Goal: Task Accomplishment & Management: Manage account settings

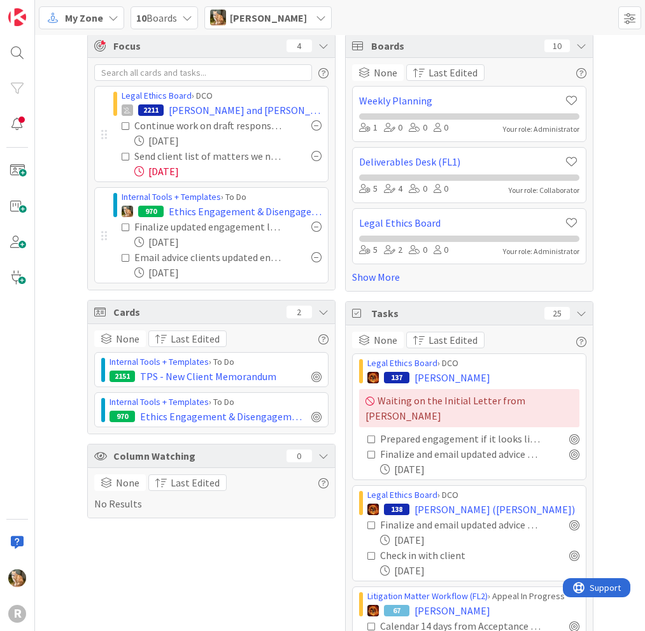
scroll to position [5, 0]
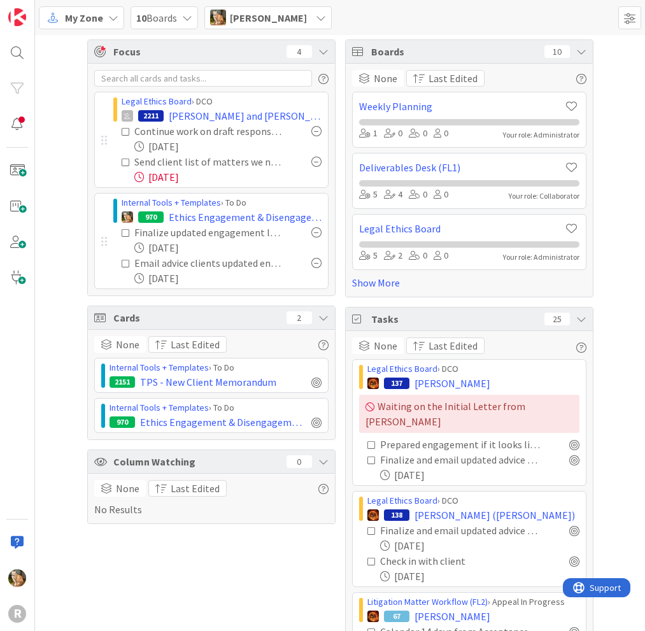
click at [609, 346] on div "Focus 4 Legal Ethics Board › DCO 2211 [PERSON_NAME] and [PERSON_NAME] Continue …" at bounding box center [340, 370] width 610 height 680
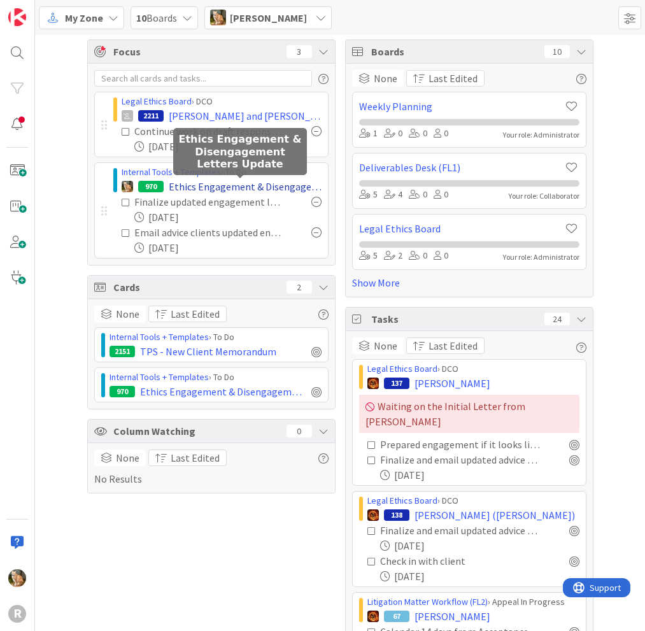
click at [186, 187] on span "Ethics Engagement & Disengagement Letters Update" at bounding box center [245, 186] width 153 height 15
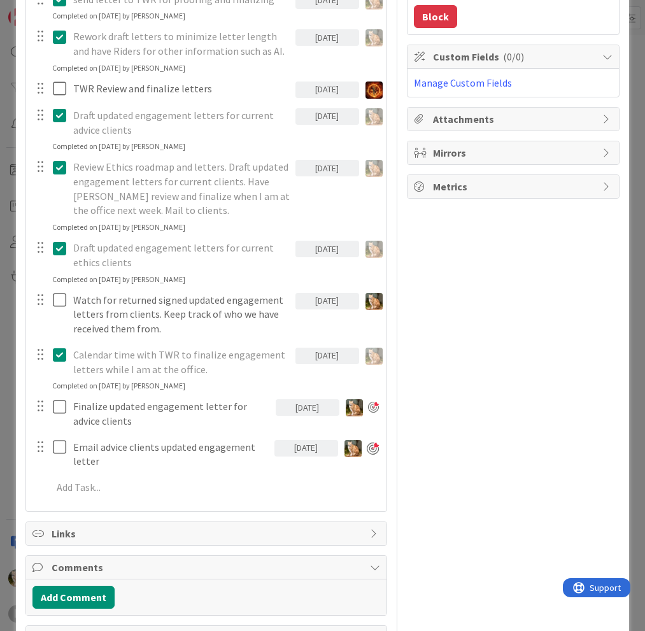
scroll to position [318, 0]
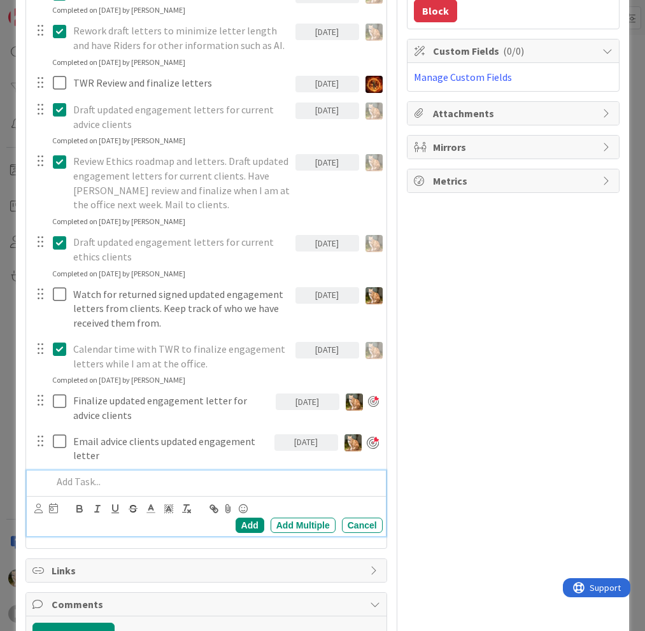
click at [81, 478] on p at bounding box center [214, 481] width 325 height 15
type textarea "x"
click at [236, 523] on div "Add" at bounding box center [250, 525] width 29 height 15
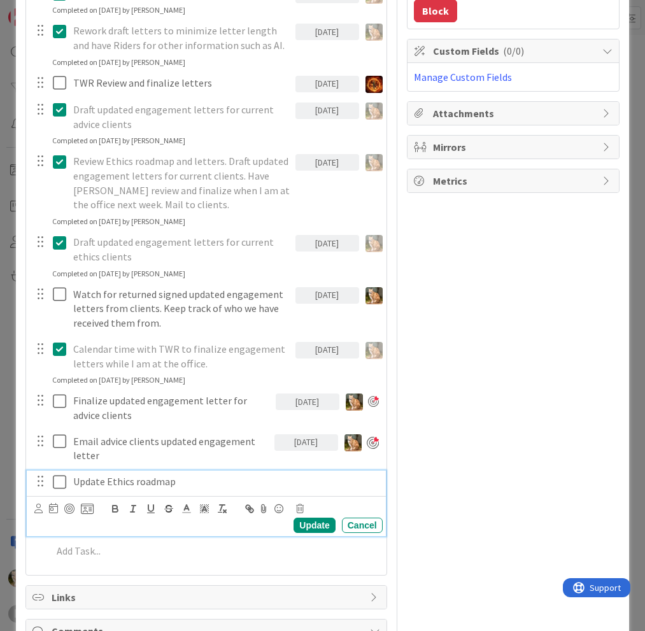
click at [105, 481] on p "Update Ethics roadmap" at bounding box center [225, 481] width 304 height 15
click at [72, 508] on div at bounding box center [69, 509] width 10 height 10
click at [41, 509] on icon at bounding box center [38, 509] width 8 height 10
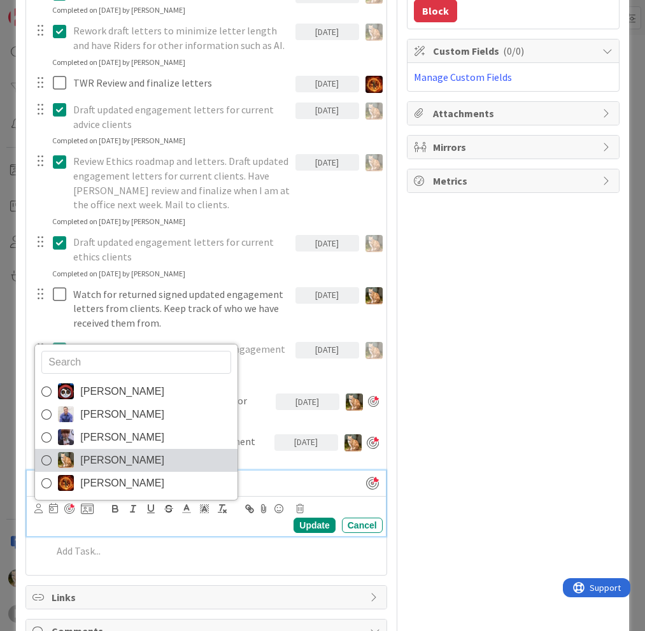
click at [109, 459] on span "[PERSON_NAME]" at bounding box center [122, 460] width 84 height 19
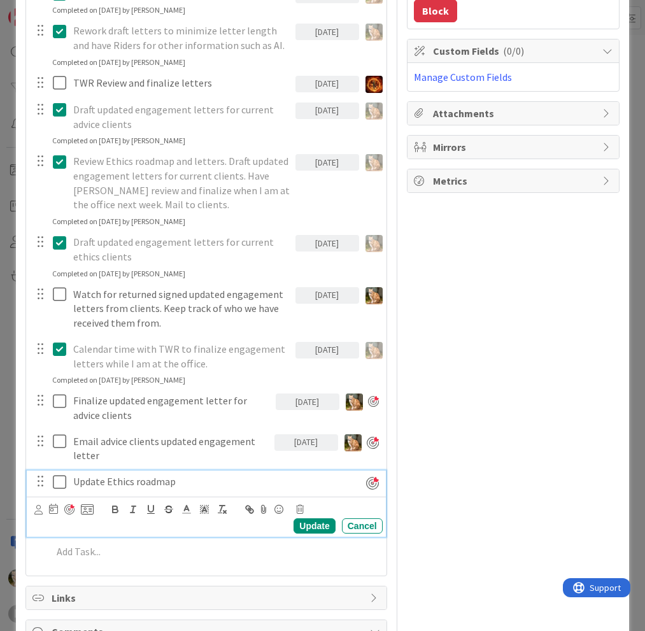
type textarea "x"
click at [53, 507] on icon at bounding box center [53, 509] width 9 height 10
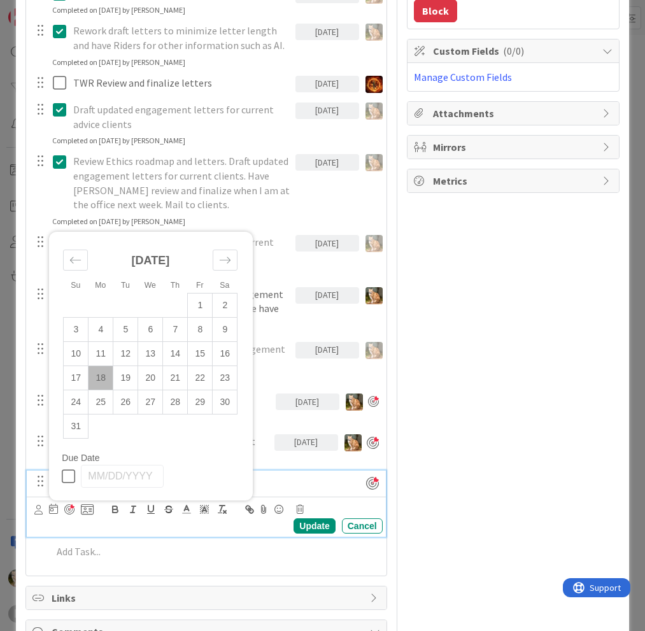
scroll to position [428, 0]
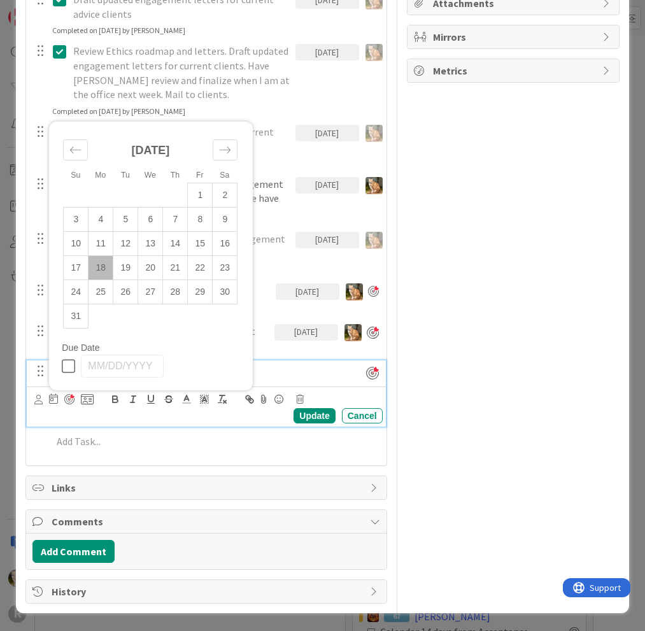
click at [102, 267] on td "18" at bounding box center [100, 268] width 25 height 24
type input "[DATE]"
click at [306, 416] on div "Update" at bounding box center [313, 415] width 41 height 15
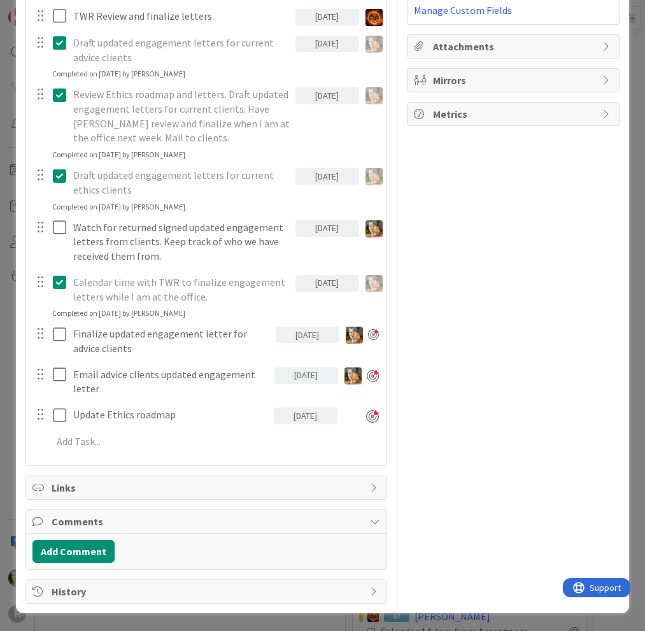
scroll to position [385, 0]
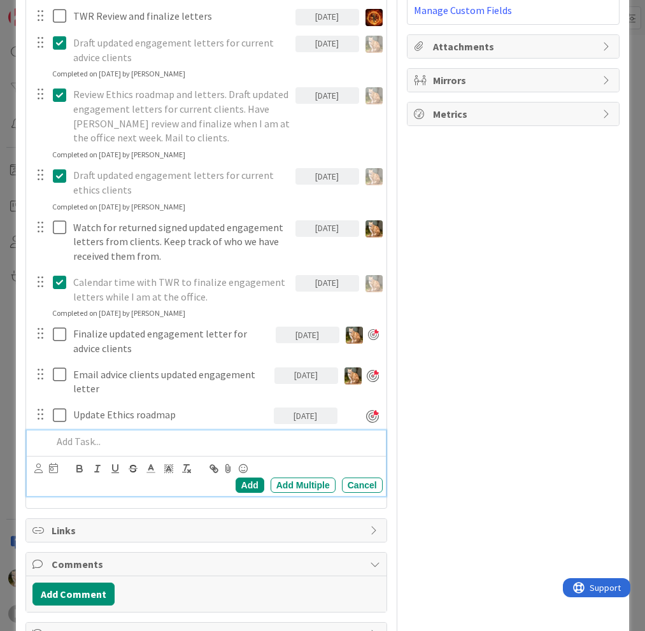
click at [81, 437] on div "Add Add Multiple Cancel" at bounding box center [206, 463] width 358 height 66
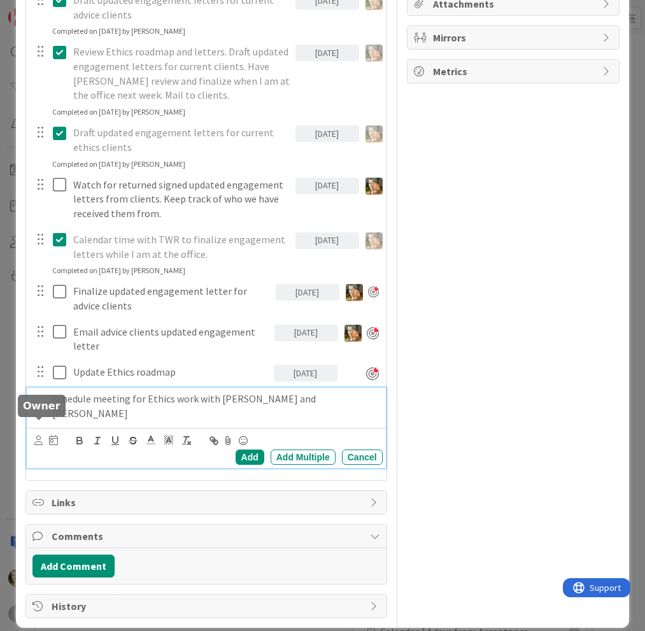
click at [38, 435] on icon at bounding box center [38, 440] width 8 height 10
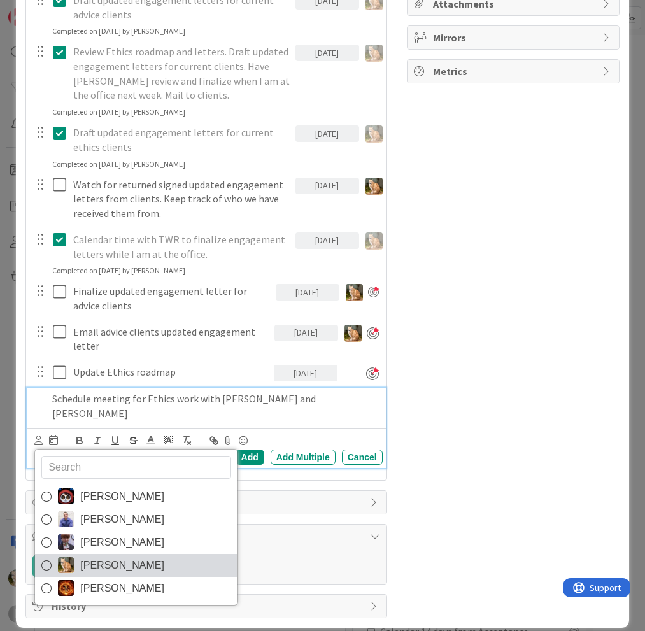
click at [111, 556] on span "[PERSON_NAME]" at bounding box center [122, 565] width 84 height 19
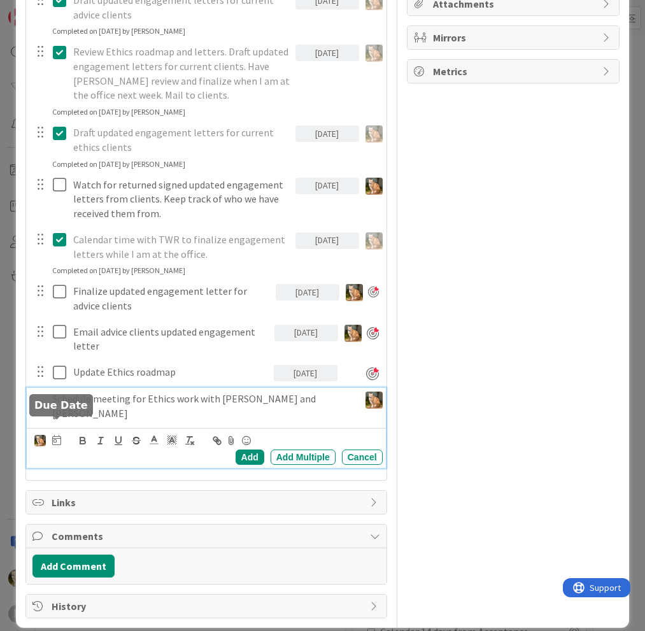
click at [55, 435] on icon at bounding box center [56, 440] width 9 height 10
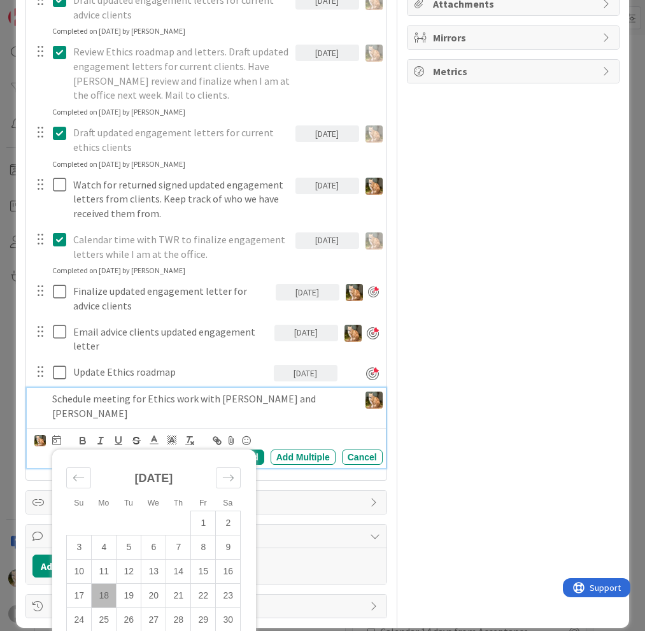
click at [106, 583] on td "18" at bounding box center [104, 595] width 25 height 24
click at [272, 418] on p "Schedule meeting for Ethics work with [PERSON_NAME] and [PERSON_NAME]" at bounding box center [170, 405] width 237 height 29
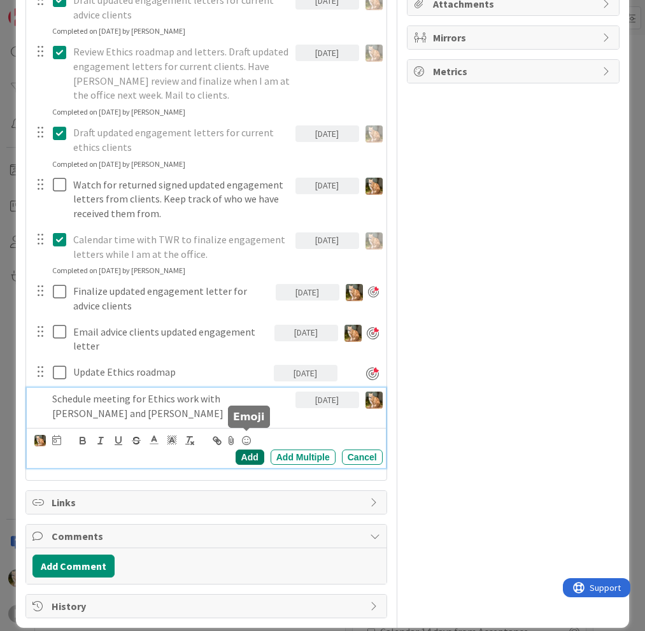
click at [241, 458] on div "Add" at bounding box center [250, 456] width 29 height 15
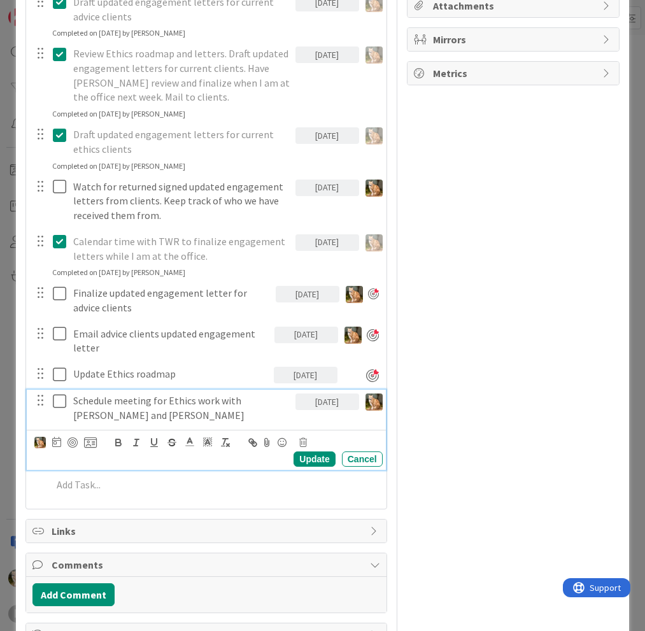
click at [100, 398] on p "Schedule meeting for Ethics work with [PERSON_NAME] and [PERSON_NAME]" at bounding box center [181, 407] width 217 height 29
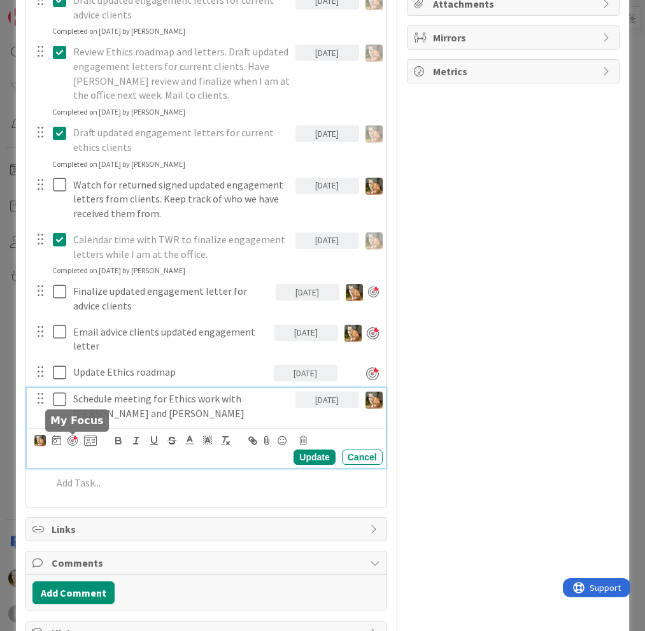
click at [70, 436] on div at bounding box center [72, 440] width 10 height 10
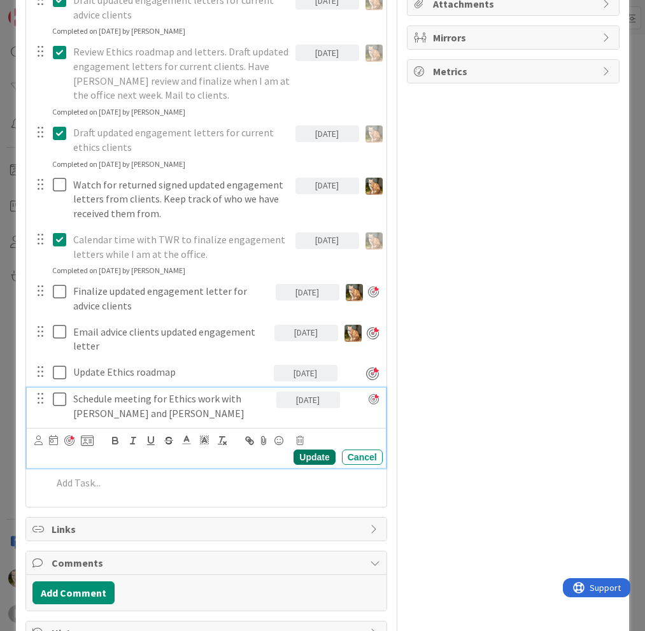
click at [311, 455] on div "Update" at bounding box center [313, 456] width 41 height 15
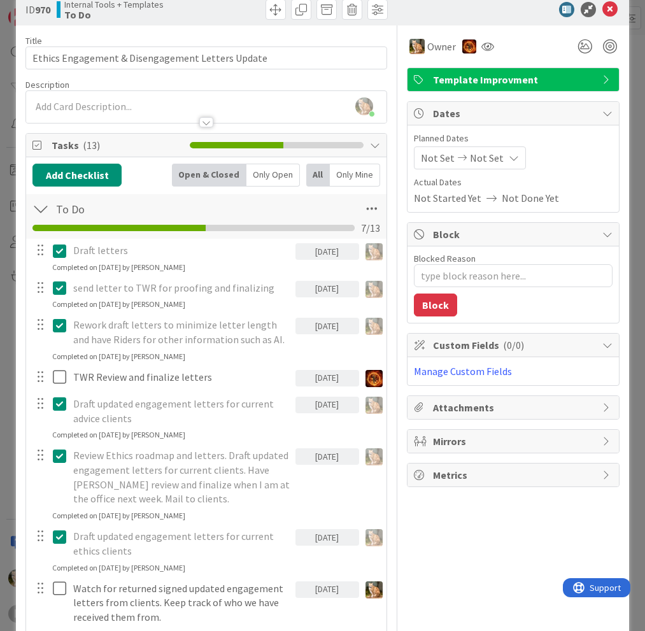
scroll to position [0, 0]
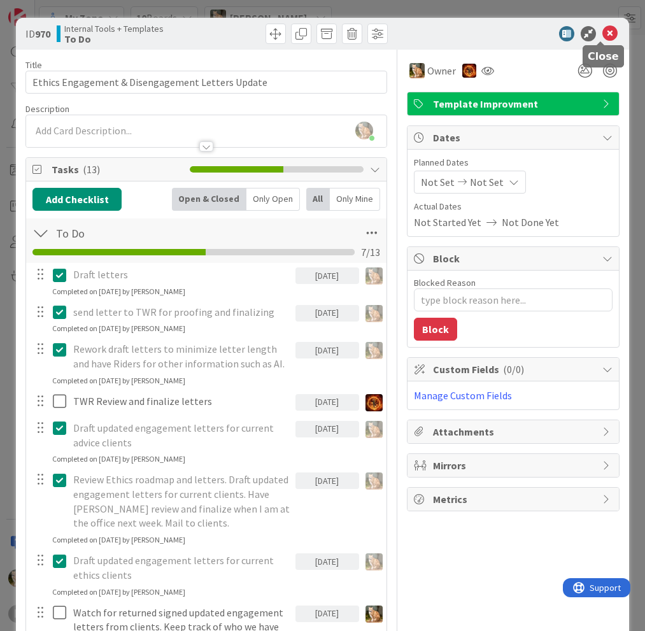
click at [602, 34] on icon at bounding box center [609, 33] width 15 height 15
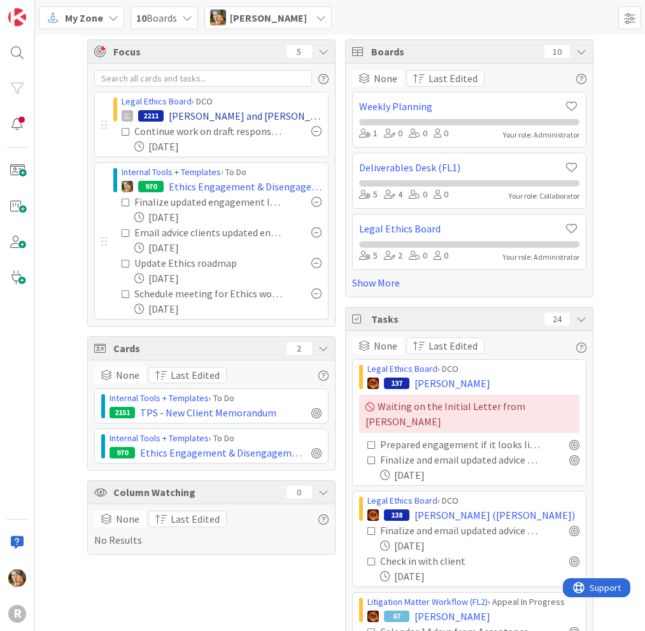
click at [177, 116] on span "[PERSON_NAME] and [PERSON_NAME]" at bounding box center [245, 115] width 153 height 15
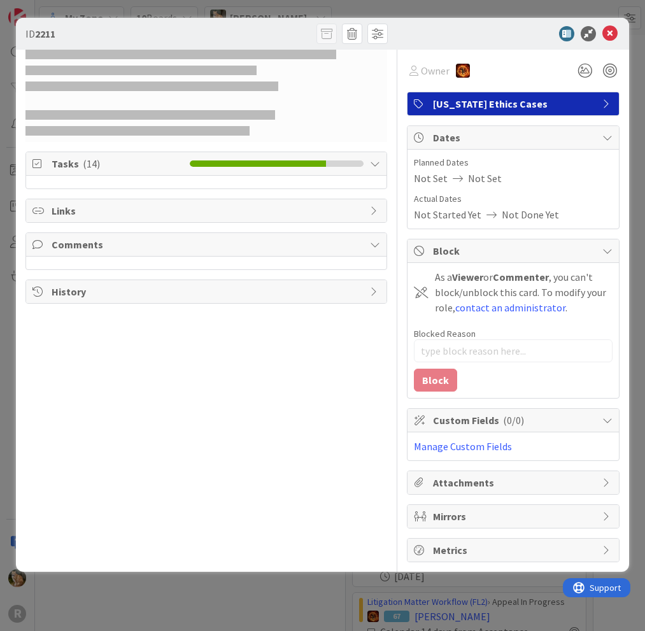
type textarea "x"
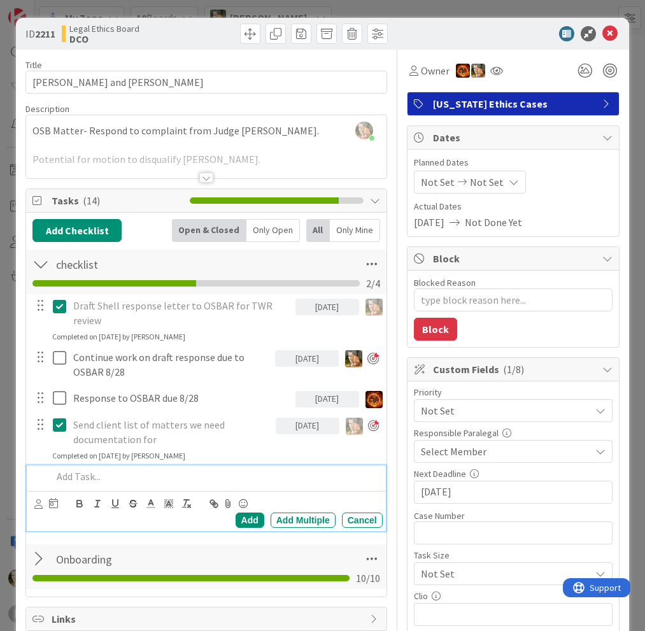
click at [86, 472] on p at bounding box center [214, 476] width 325 height 15
click at [41, 503] on icon at bounding box center [38, 504] width 8 height 10
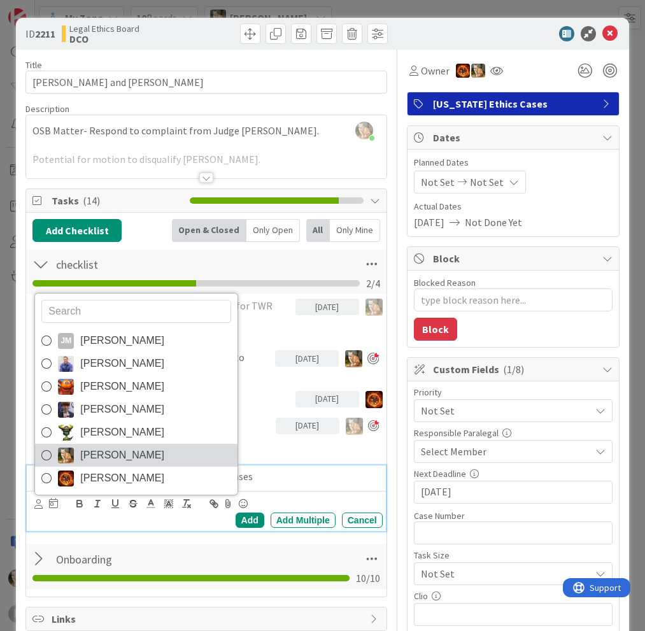
click at [87, 452] on span "[PERSON_NAME]" at bounding box center [122, 455] width 84 height 19
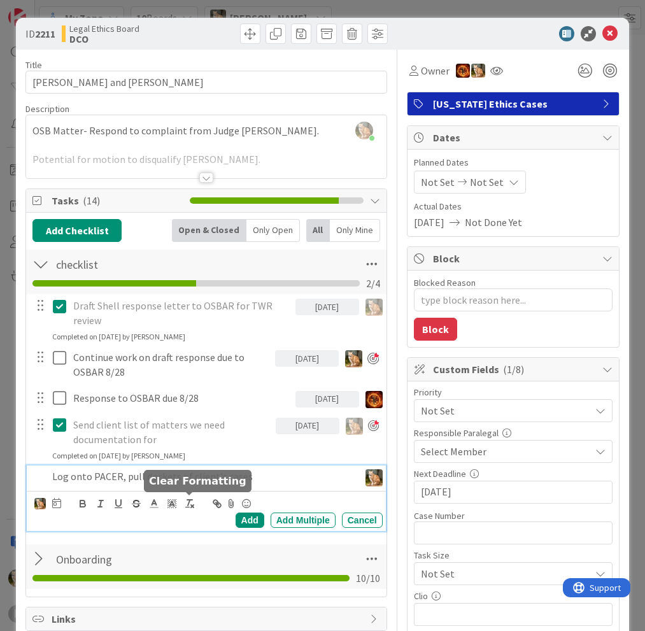
click at [248, 529] on div "JM [PERSON_NAME] [PERSON_NAME] [PERSON_NAME] Minka [PERSON_NAME] Nic [PERSON_NA…" at bounding box center [206, 511] width 358 height 40
click at [241, 521] on div "Add" at bounding box center [250, 519] width 29 height 15
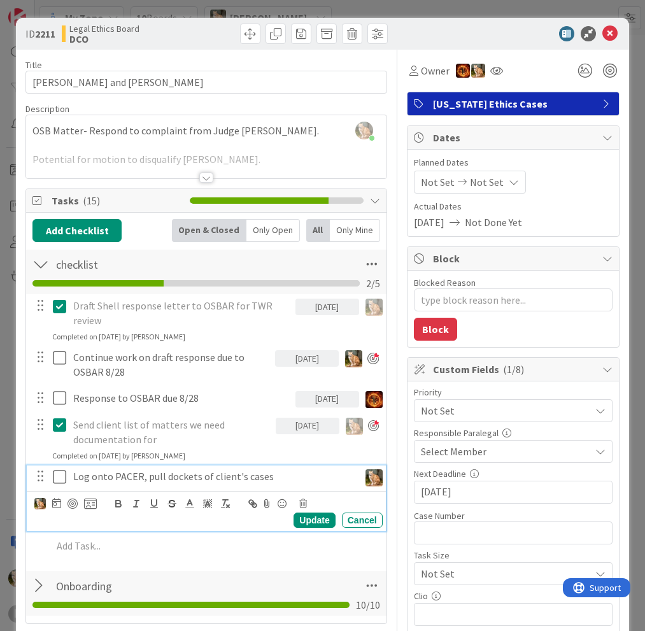
click at [91, 476] on p "Log onto PACER, pull dockets of client's cases" at bounding box center [213, 476] width 281 height 15
click at [73, 502] on div at bounding box center [72, 503] width 10 height 10
click at [293, 515] on div "Update" at bounding box center [313, 520] width 41 height 15
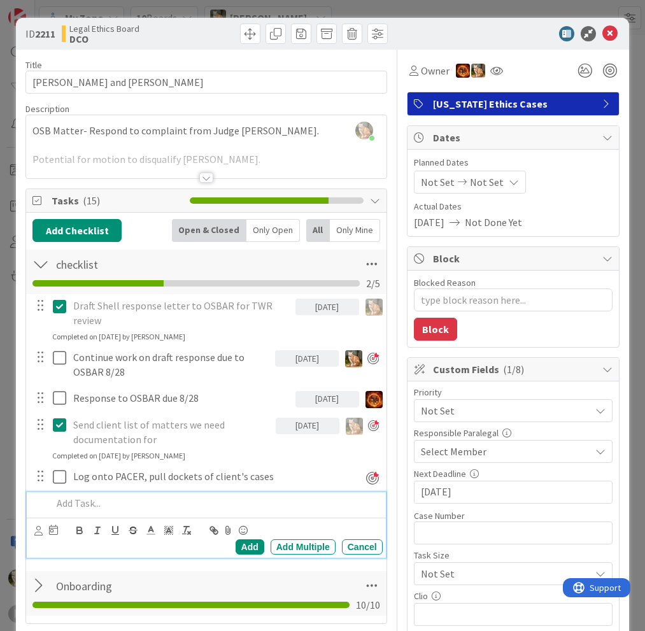
click at [67, 498] on p at bounding box center [214, 503] width 325 height 15
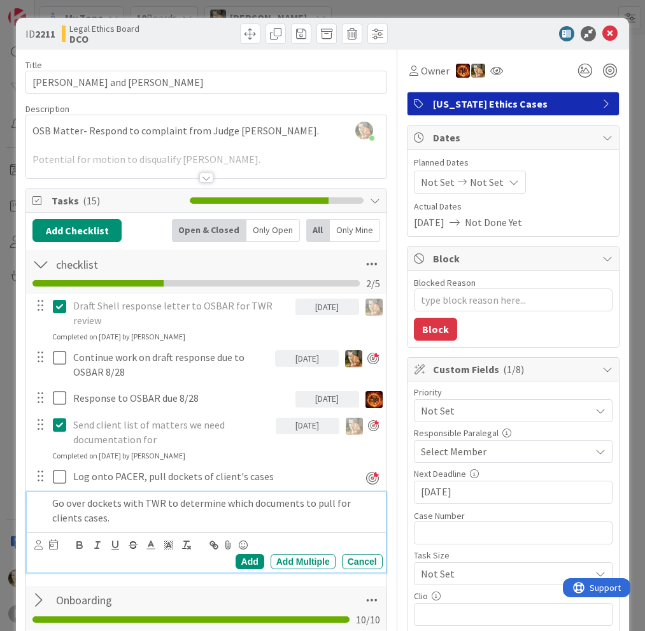
click at [130, 514] on p "Go over dockets with TWR to determine which documents to pull for clients cases." at bounding box center [214, 510] width 325 height 29
click at [133, 517] on p "Go over dockets with TWR to determine which documents to pull for client's case…" at bounding box center [214, 510] width 325 height 29
click at [40, 543] on icon at bounding box center [38, 545] width 8 height 10
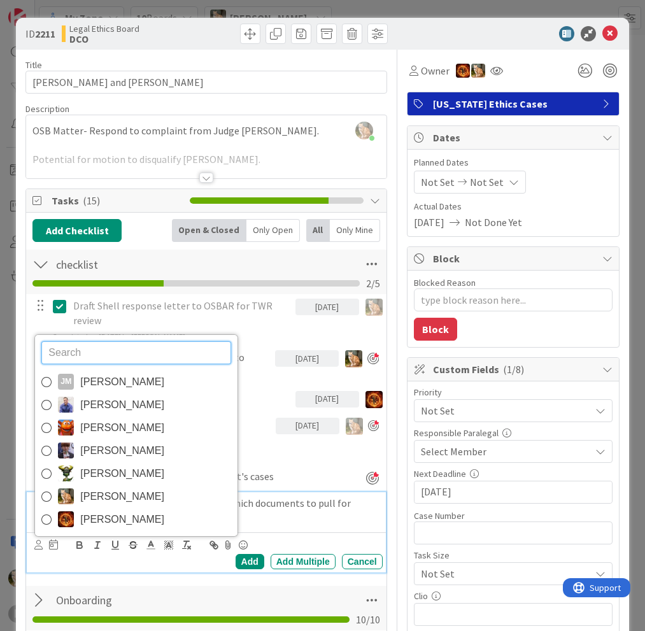
click at [89, 491] on span "[PERSON_NAME]" at bounding box center [122, 496] width 84 height 19
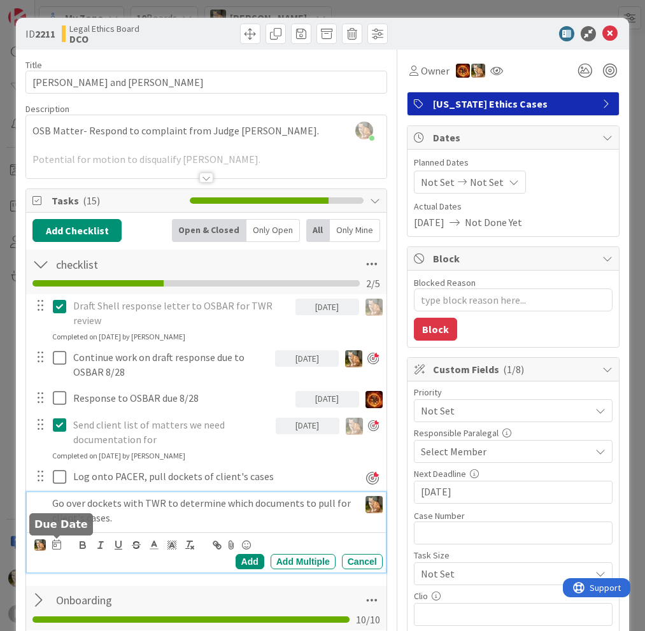
click at [57, 545] on icon at bounding box center [56, 544] width 9 height 10
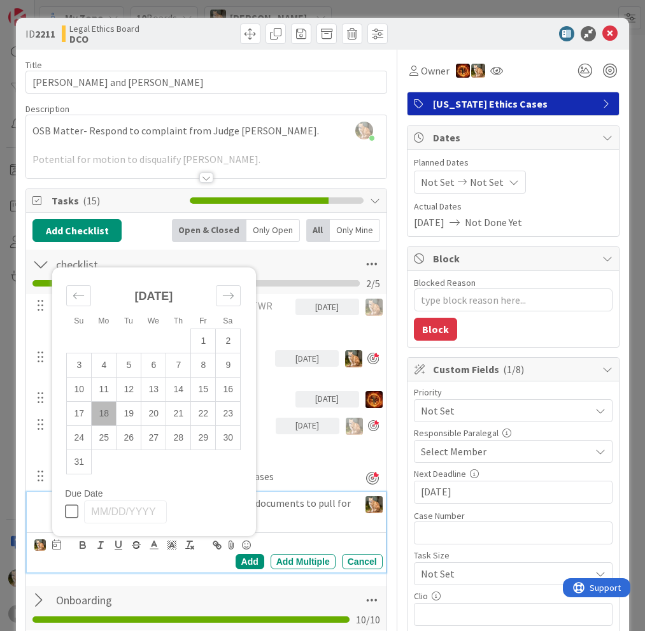
scroll to position [191, 0]
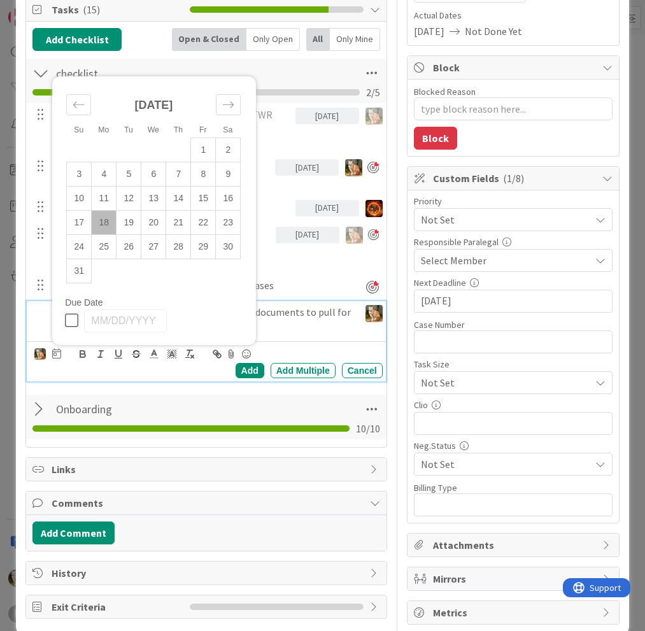
click at [108, 224] on td "18" at bounding box center [104, 222] width 25 height 24
click at [280, 335] on div "Go over dockets with TWR to determine which documents to pull for client's case…" at bounding box center [171, 319] width 248 height 36
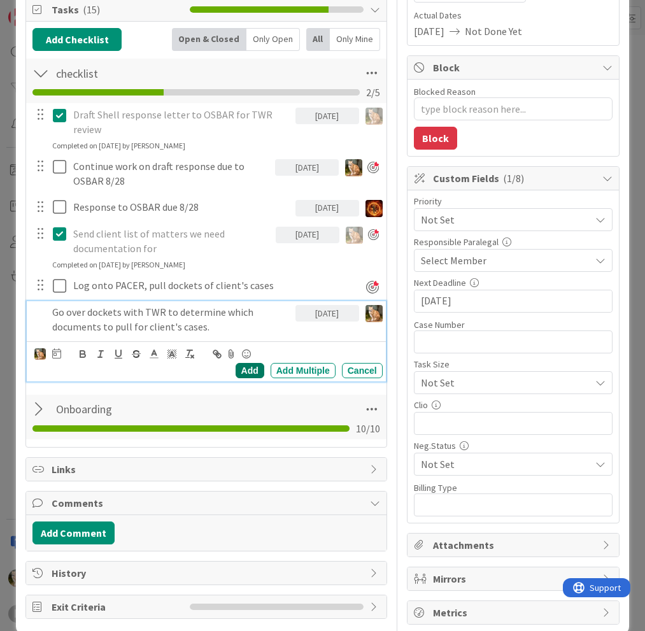
click at [236, 368] on div "Add" at bounding box center [250, 370] width 29 height 15
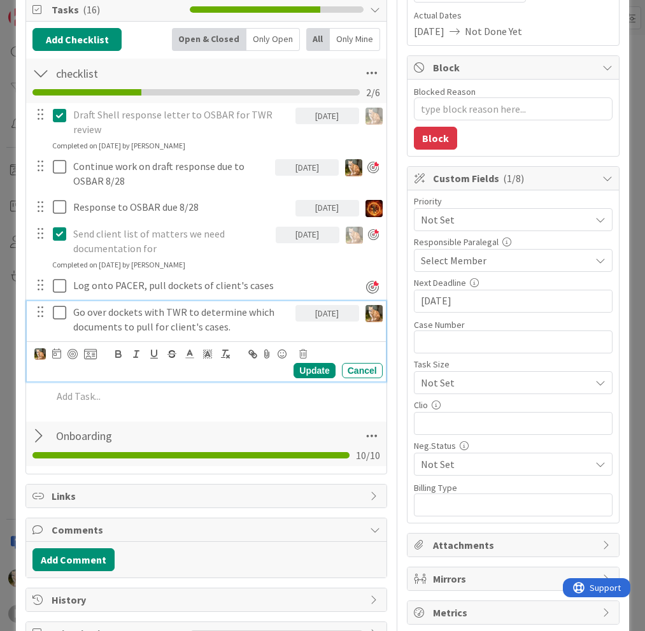
click at [121, 325] on p "Go over dockets with TWR to determine which documents to pull for client's case…" at bounding box center [181, 319] width 217 height 29
click at [74, 353] on div at bounding box center [72, 354] width 10 height 10
type textarea "x"
click at [295, 370] on div "Update" at bounding box center [313, 370] width 41 height 15
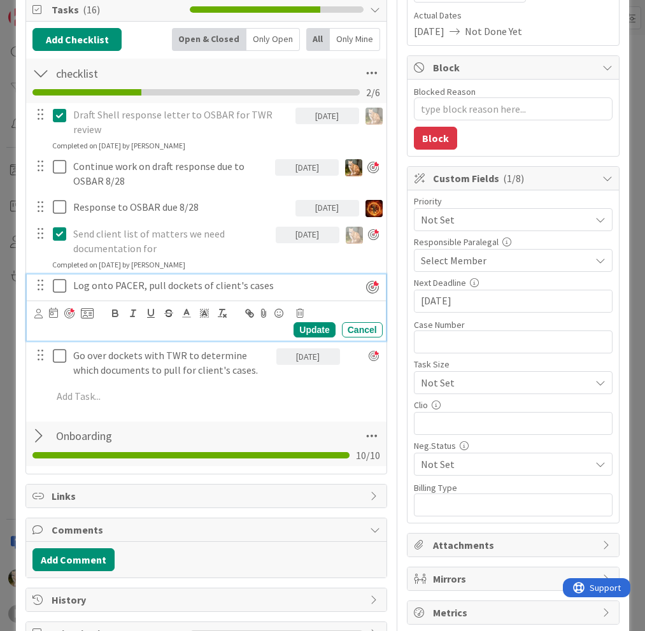
click at [194, 284] on p "Log onto PACER, pull dockets of client's cases" at bounding box center [202, 285] width 259 height 15
click at [51, 311] on icon at bounding box center [53, 312] width 9 height 10
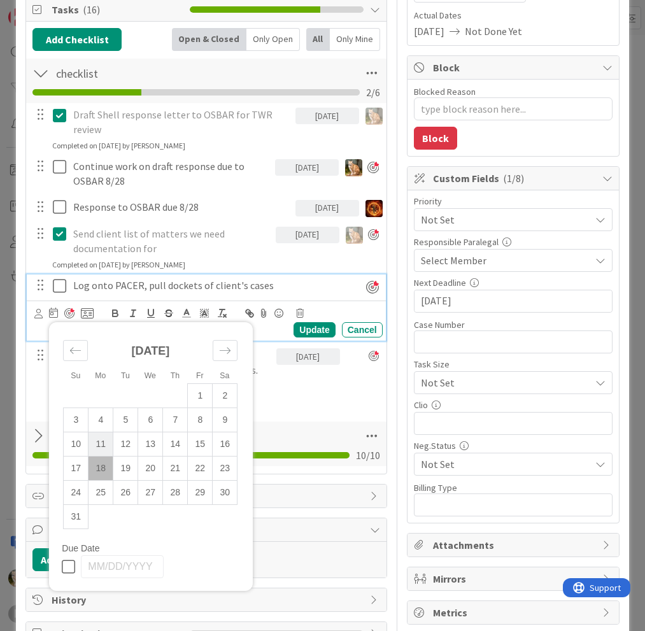
click at [104, 464] on td "18" at bounding box center [100, 468] width 25 height 24
type input "[DATE]"
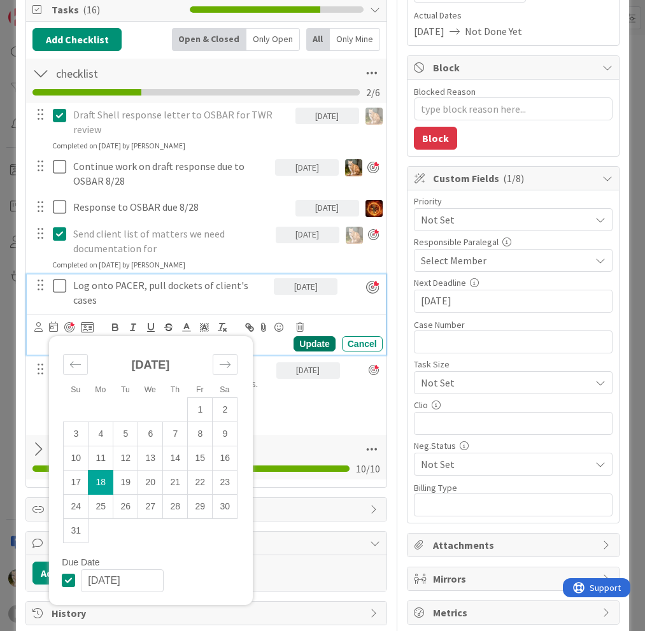
type textarea "x"
click at [316, 341] on div "Update" at bounding box center [313, 343] width 41 height 15
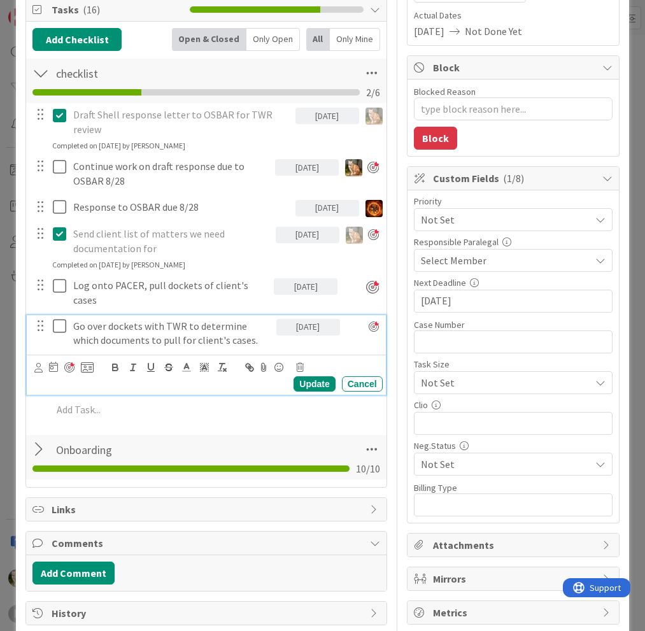
click at [166, 326] on p "Go over dockets with TWR to determine which documents to pull for client's case…" at bounding box center [172, 333] width 198 height 29
click at [54, 367] on icon at bounding box center [53, 367] width 9 height 10
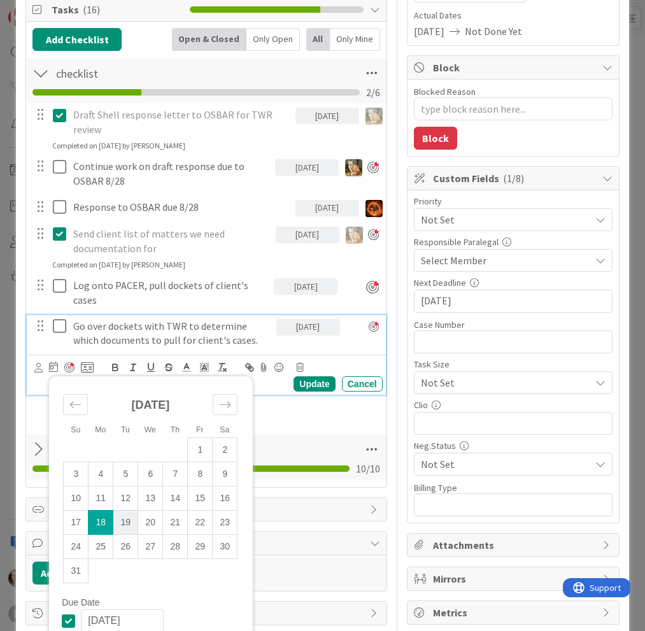
click at [127, 521] on td "19" at bounding box center [125, 523] width 25 height 24
type input "[DATE]"
type textarea "x"
click at [307, 383] on div "Update" at bounding box center [313, 383] width 41 height 15
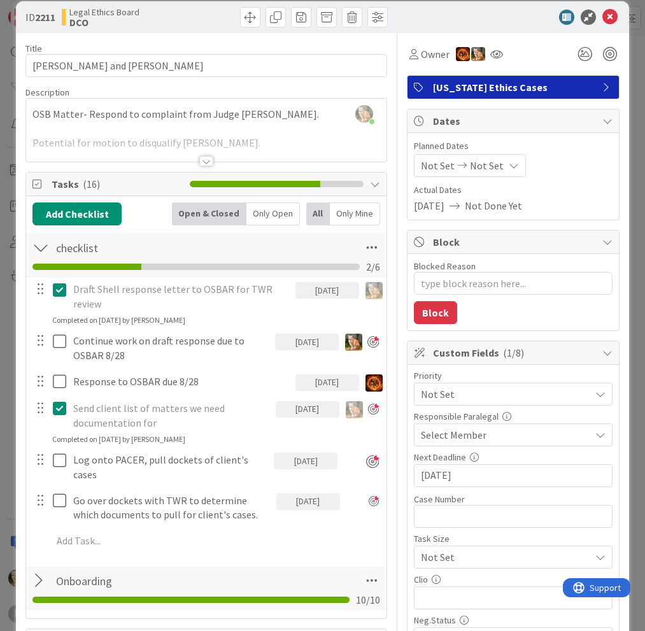
scroll to position [0, 0]
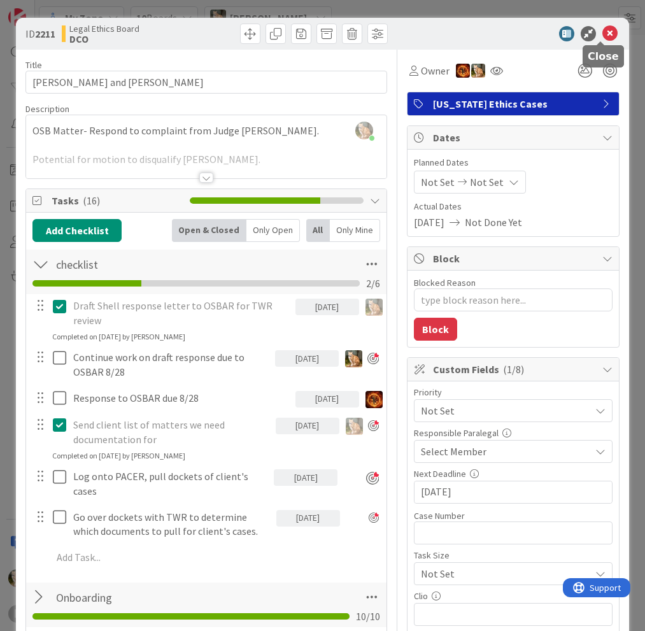
click at [602, 34] on icon at bounding box center [609, 33] width 15 height 15
